Goal: Find specific page/section: Find specific page/section

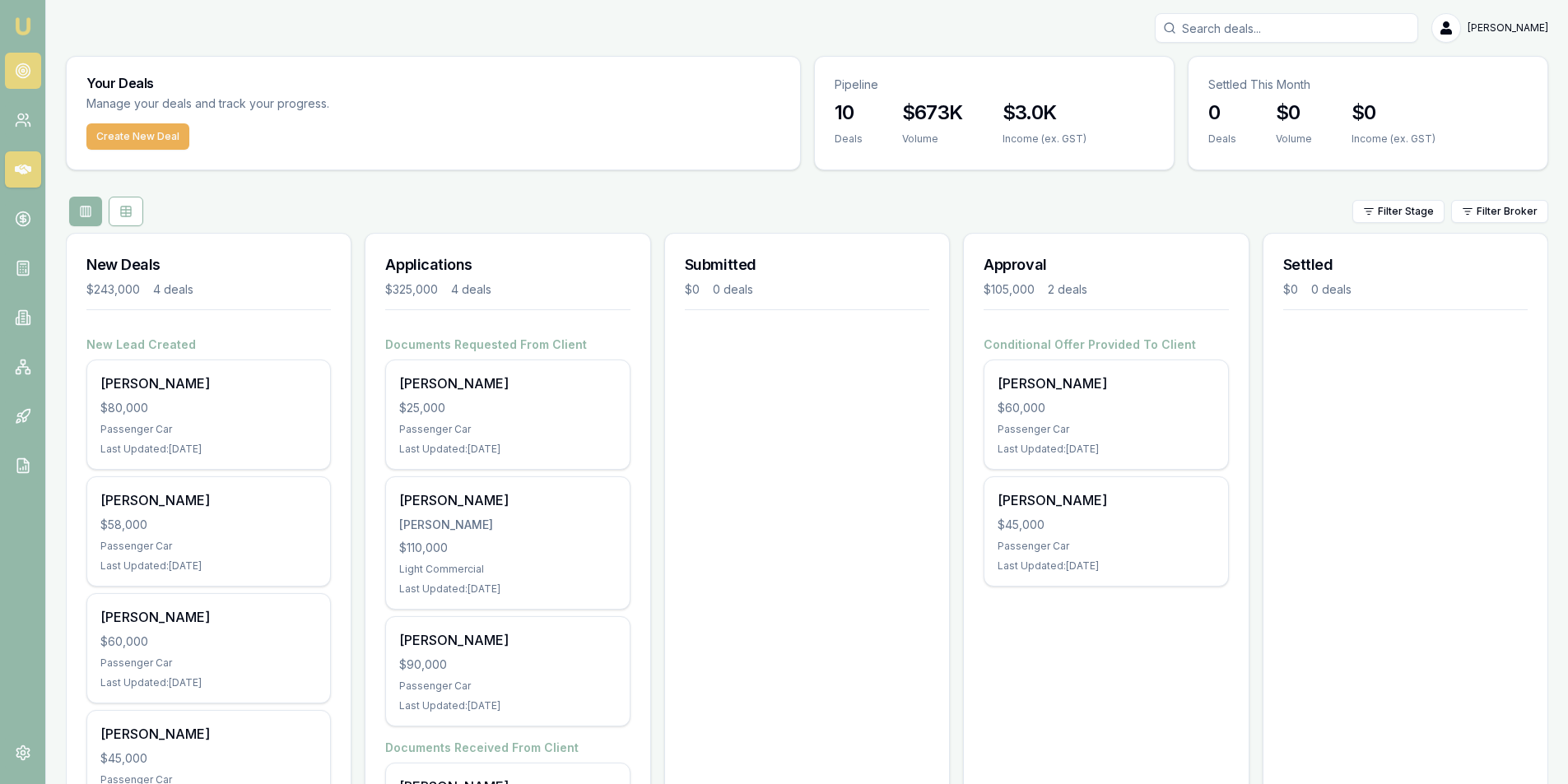
click at [20, 79] on link at bounding box center [23, 70] width 36 height 36
